Goal: Navigation & Orientation: Find specific page/section

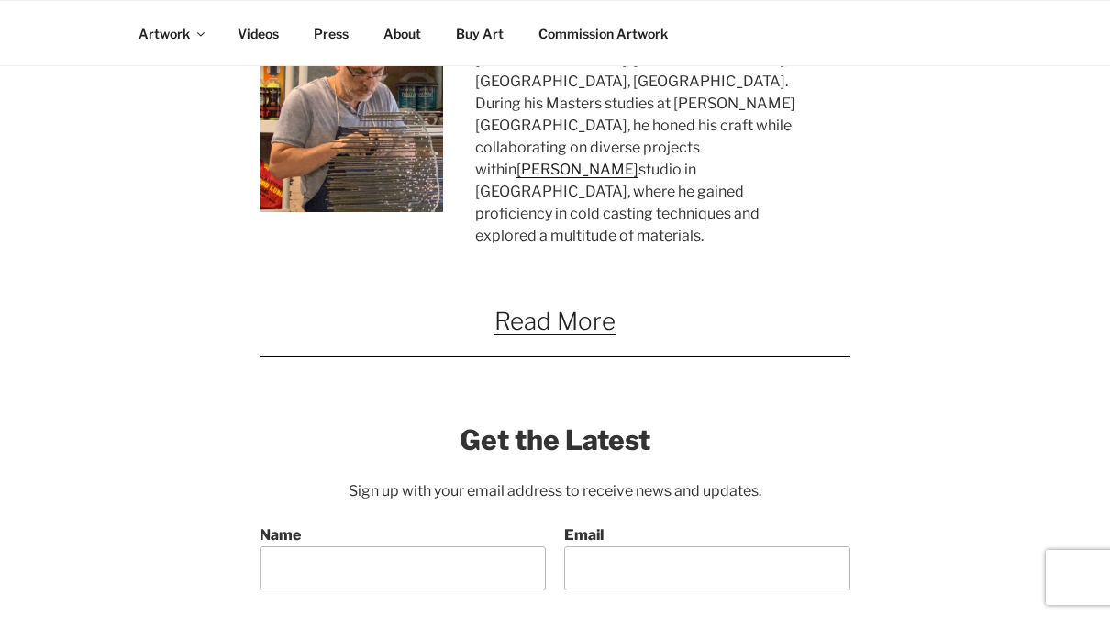
scroll to position [1544, 0]
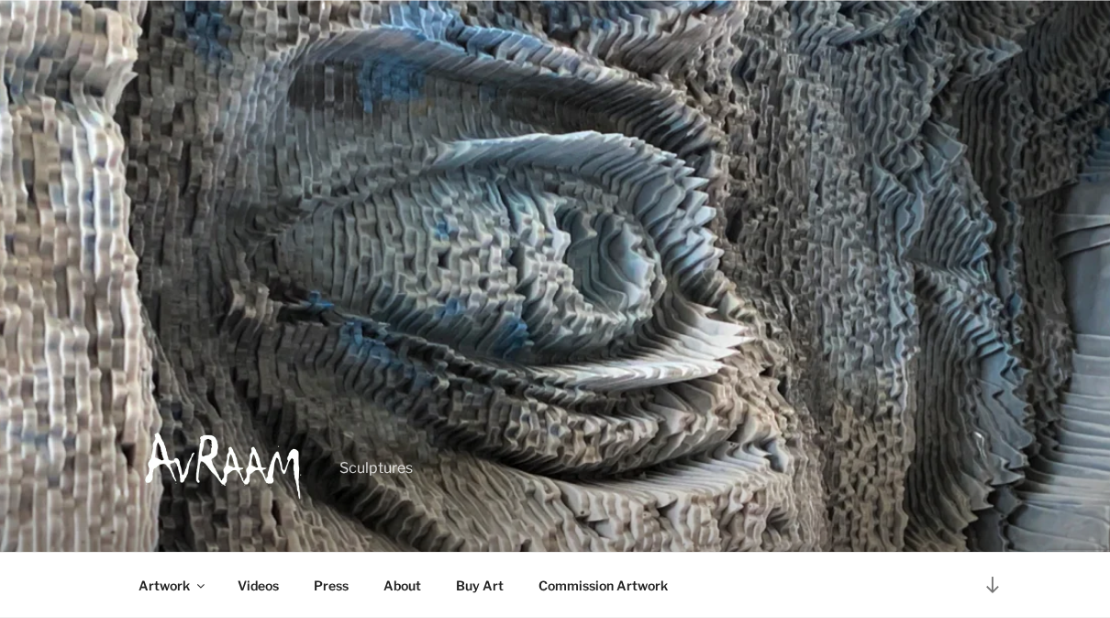
click at [482, 572] on link "Buy Art" at bounding box center [480, 584] width 80 height 45
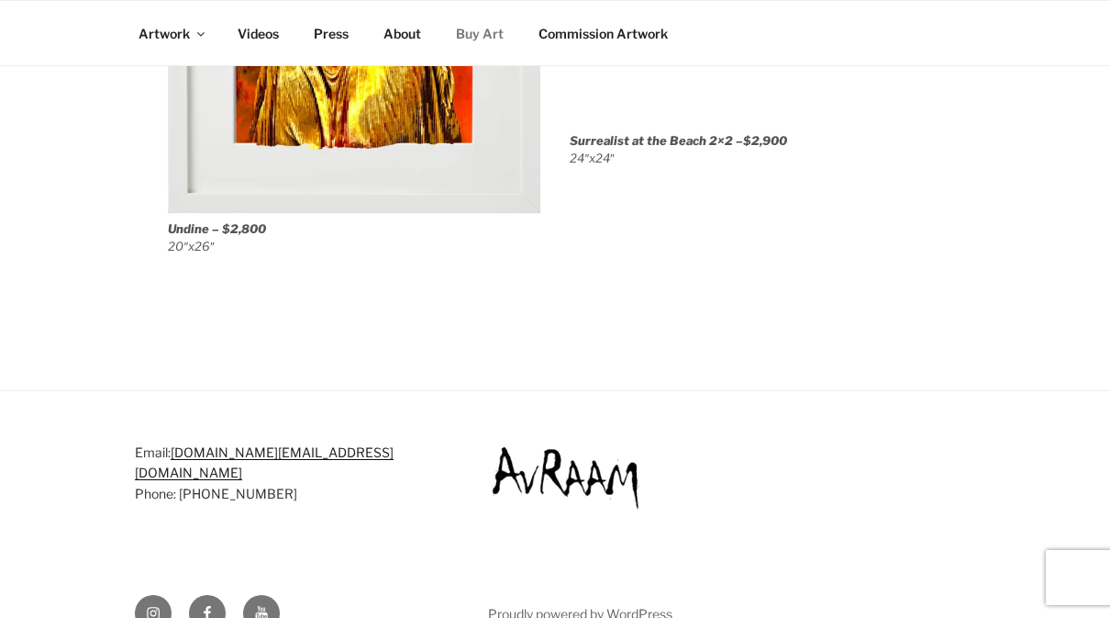
scroll to position [5317, 0]
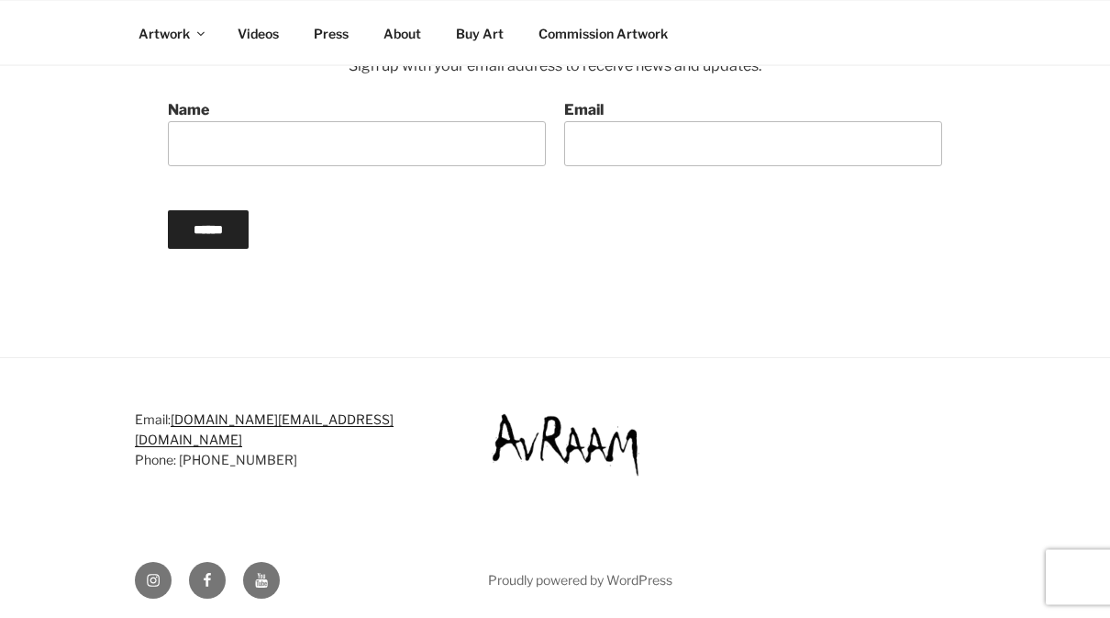
scroll to position [2286, 0]
